Goal: Task Accomplishment & Management: Manage account settings

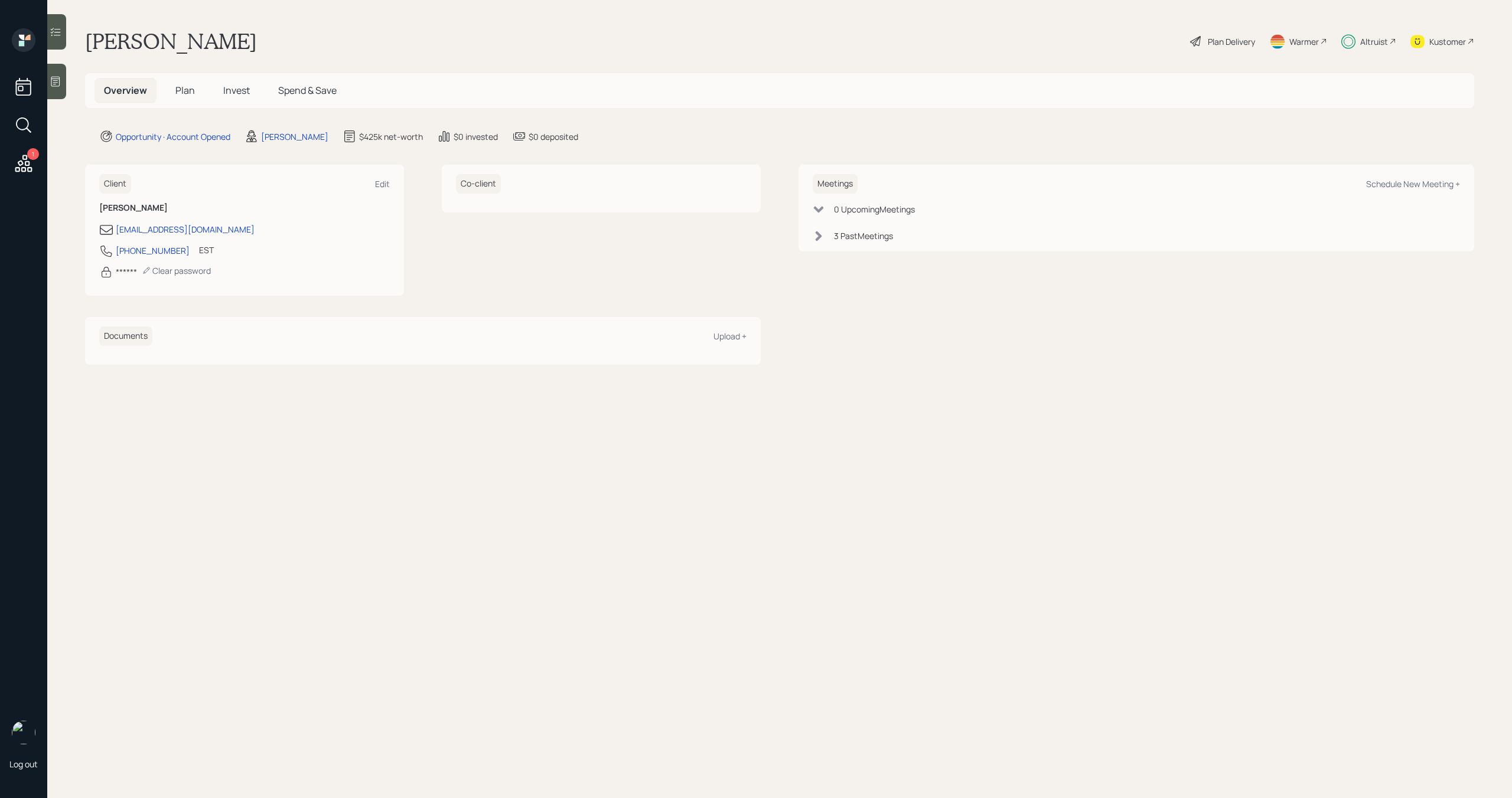
click at [260, 98] on div "Overview Plan Invest Spend & Save" at bounding box center [220, 91] width 251 height 25
click at [244, 97] on span "Invest" at bounding box center [236, 90] width 26 height 13
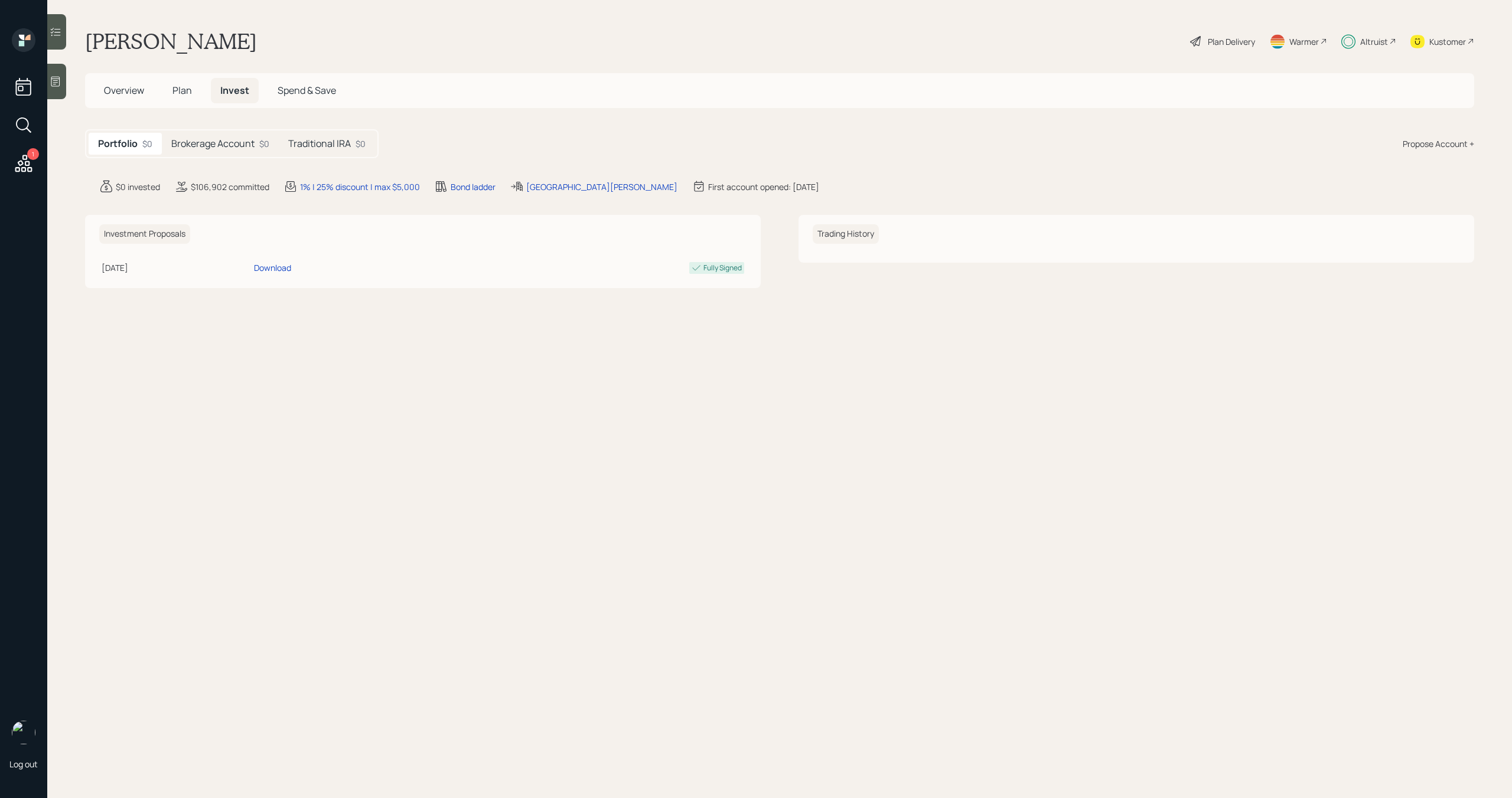
click at [331, 149] on h5 "Traditional IRA" at bounding box center [319, 143] width 62 height 11
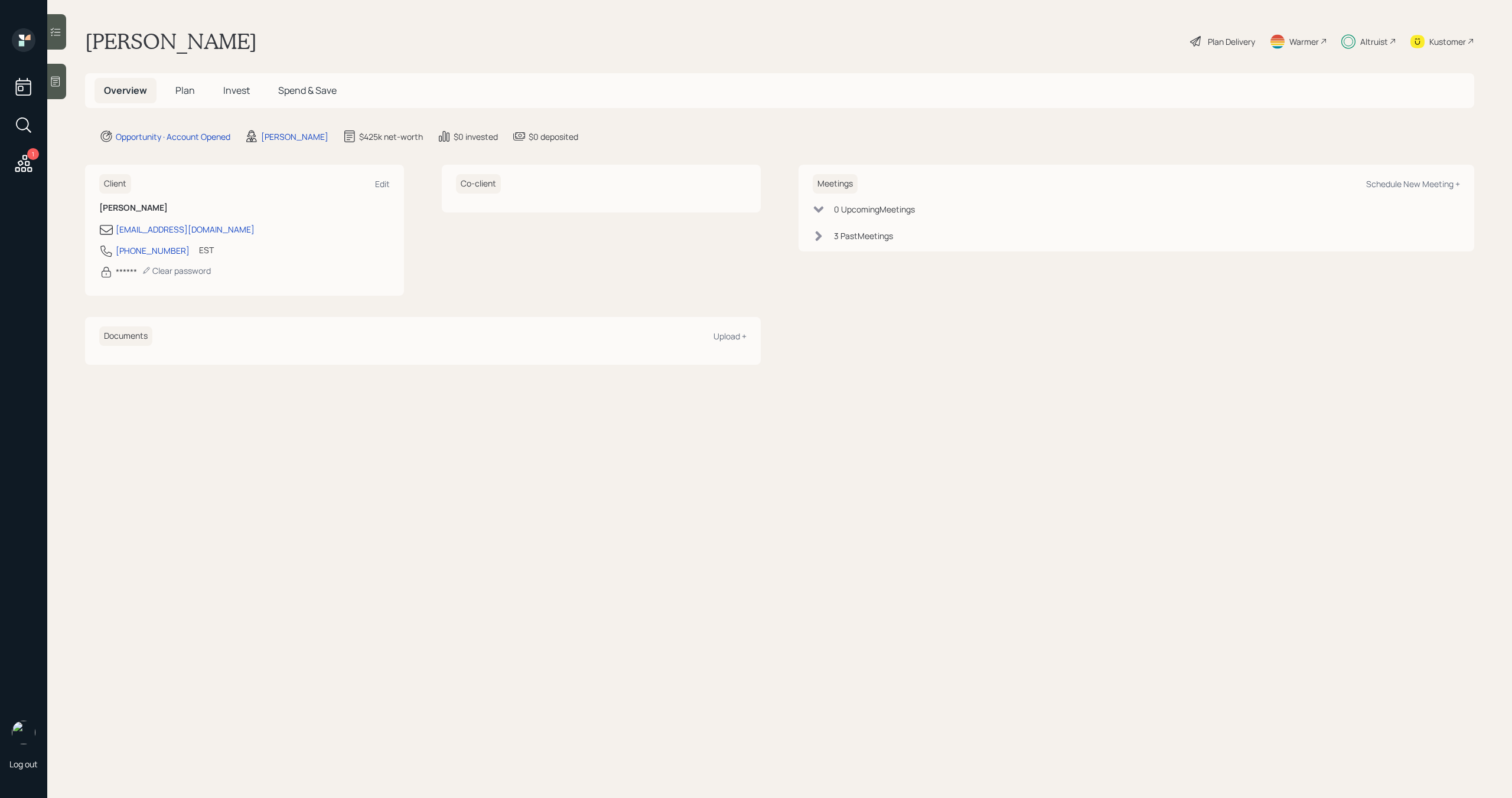
click at [222, 98] on h5 "Invest" at bounding box center [236, 91] width 46 height 25
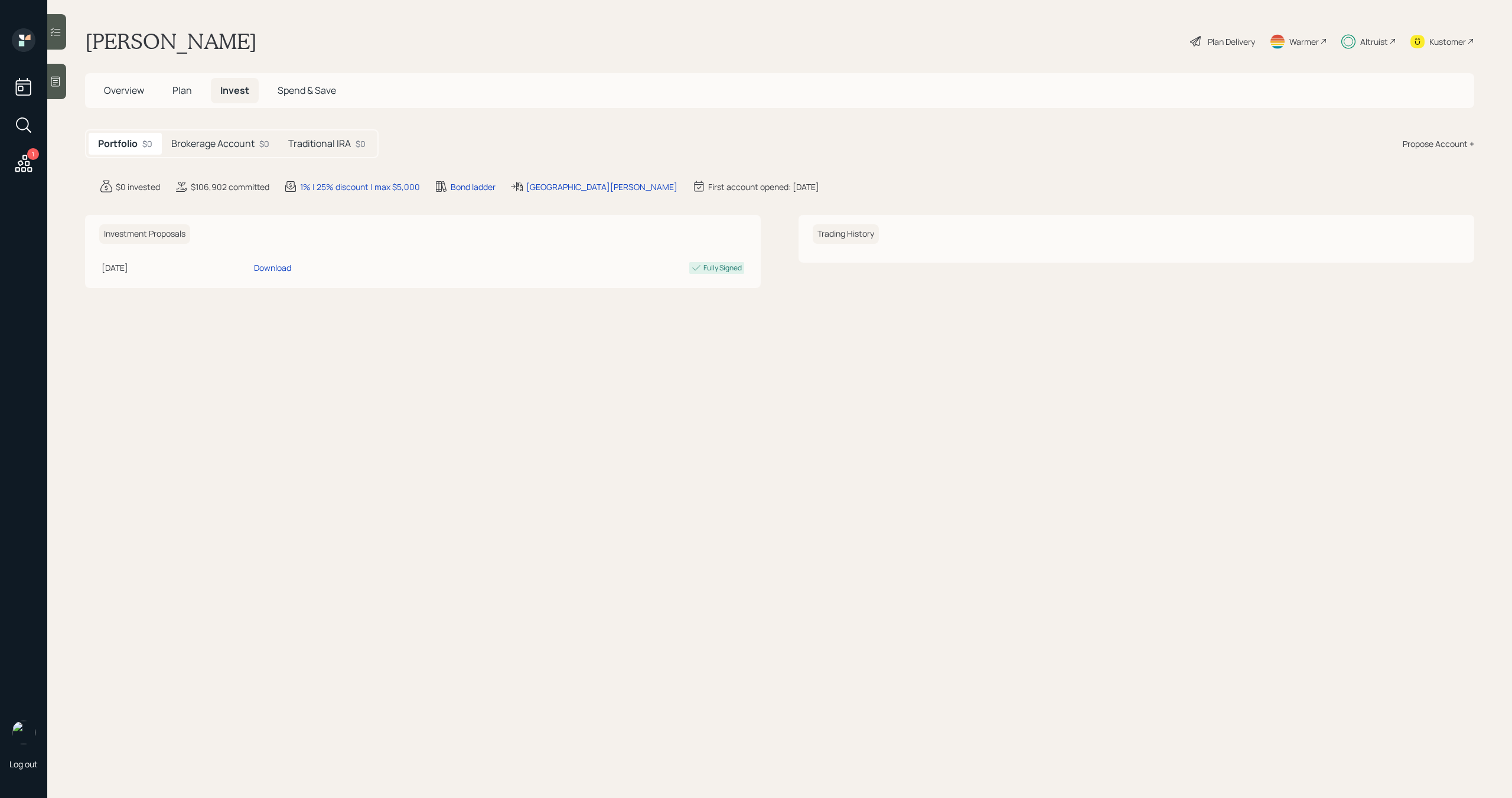
click at [350, 144] on h5 "Traditional IRA" at bounding box center [319, 143] width 62 height 11
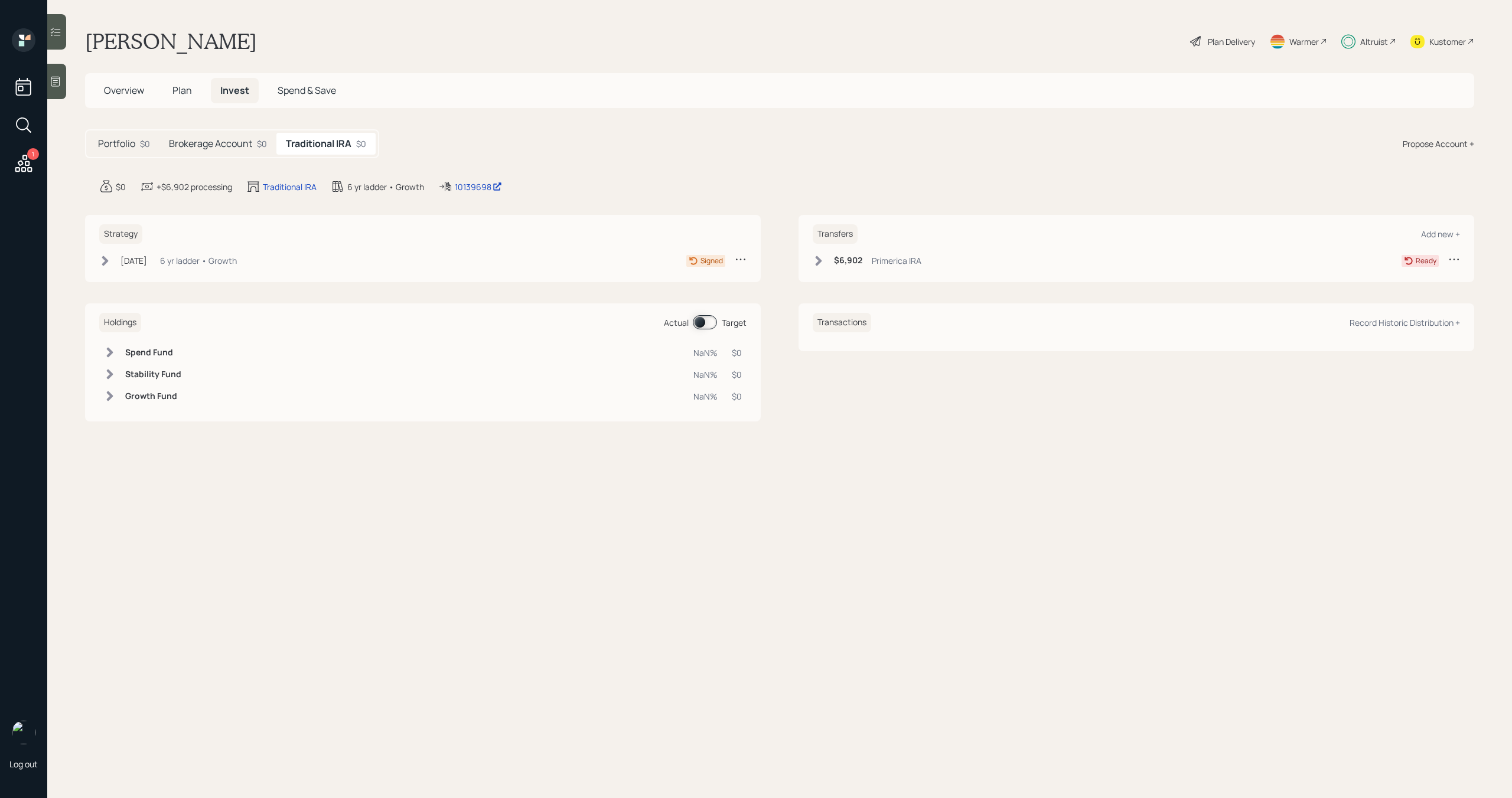
click at [818, 263] on icon at bounding box center [818, 260] width 6 height 10
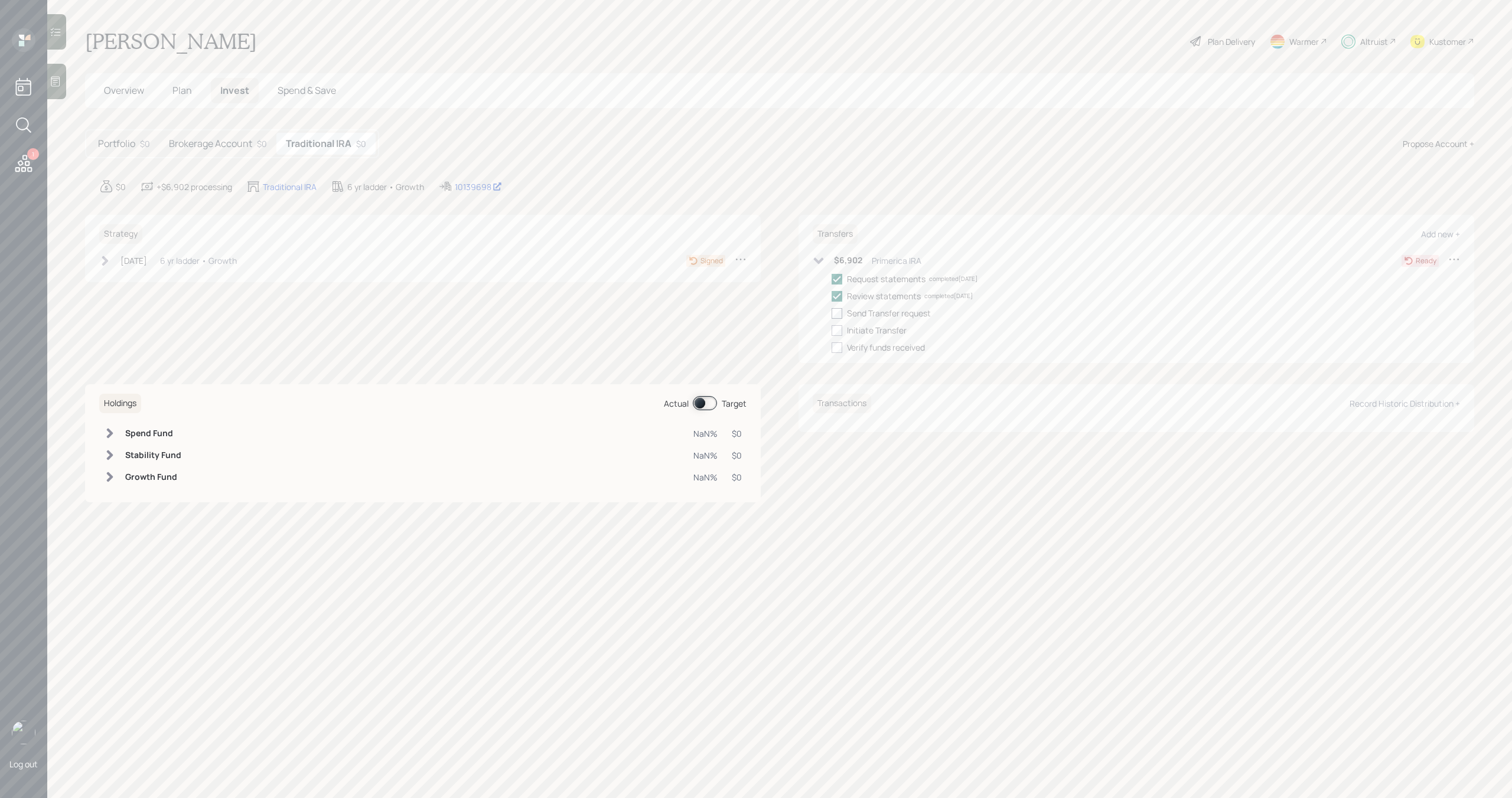
click at [840, 308] on div at bounding box center [837, 314] width 11 height 11
click at [832, 313] on input "checkbox" at bounding box center [831, 313] width 1 height 1
checkbox input "true"
click at [840, 337] on div "Request statements completed 09/18/25 Review statements completed 09/18/25 Send…" at bounding box center [1145, 313] width 629 height 81
click at [840, 332] on div at bounding box center [837, 330] width 11 height 11
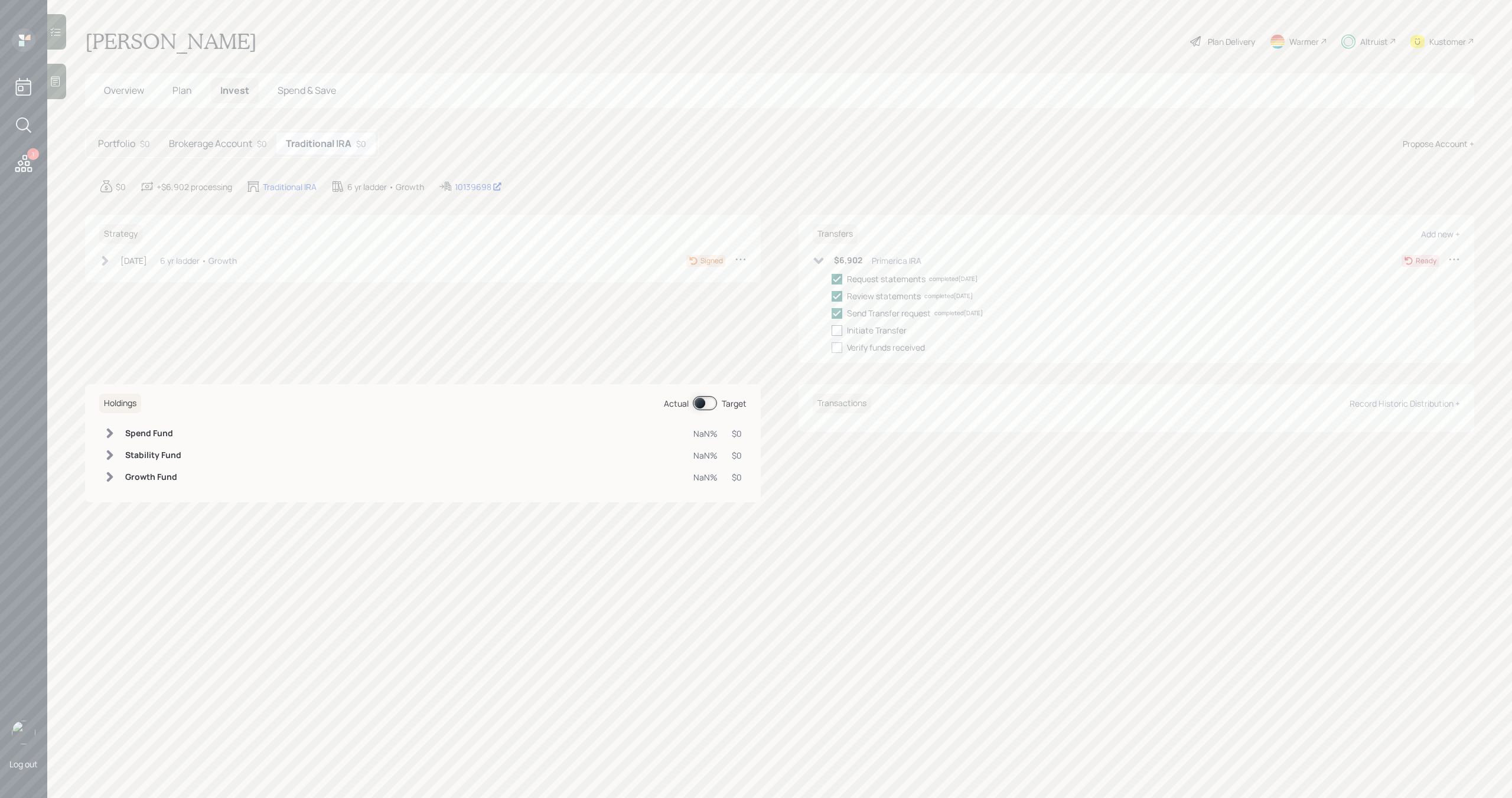
click at [832, 330] on input "checkbox" at bounding box center [831, 330] width 1 height 1
checkbox input "true"
